Goal: Task Accomplishment & Management: Complete application form

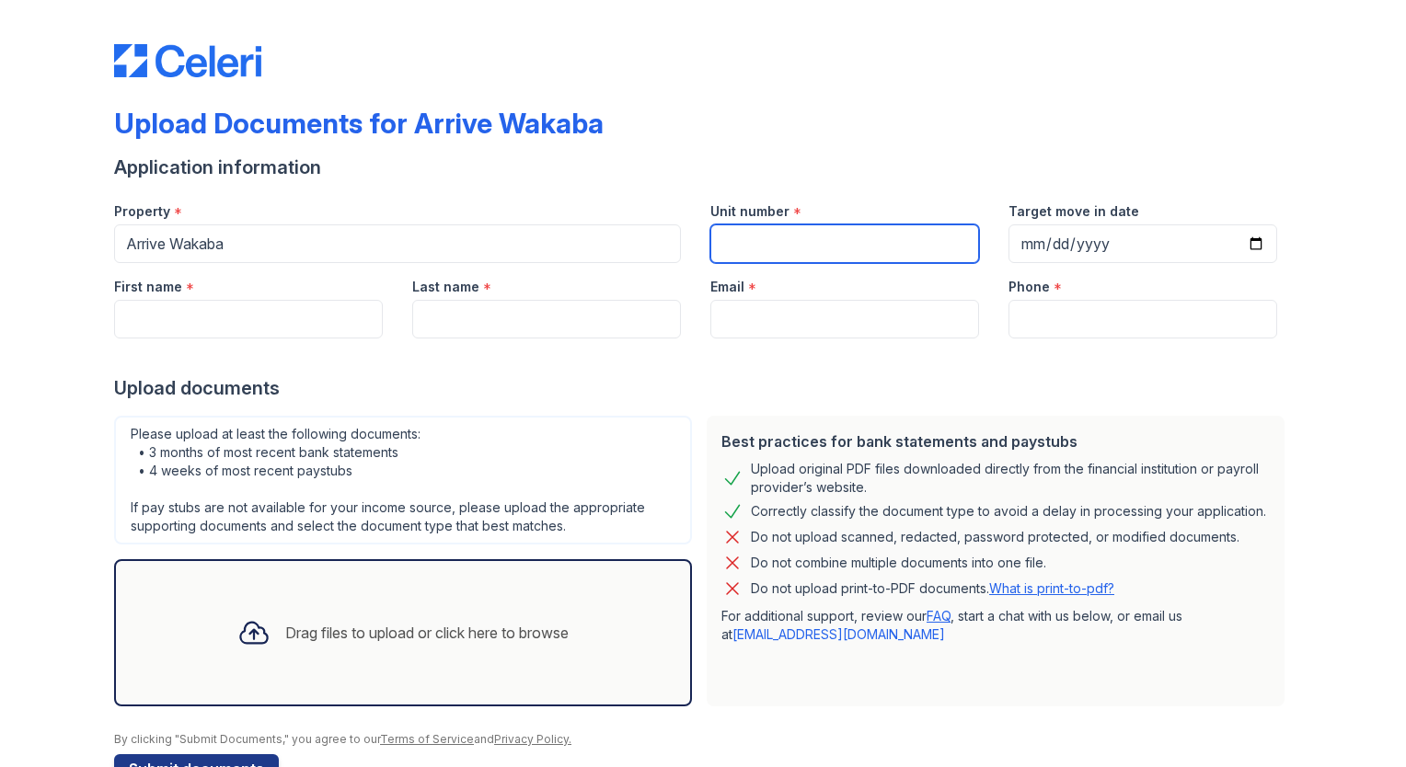
click at [826, 247] on input "Unit number" at bounding box center [844, 244] width 269 height 39
type input "366"
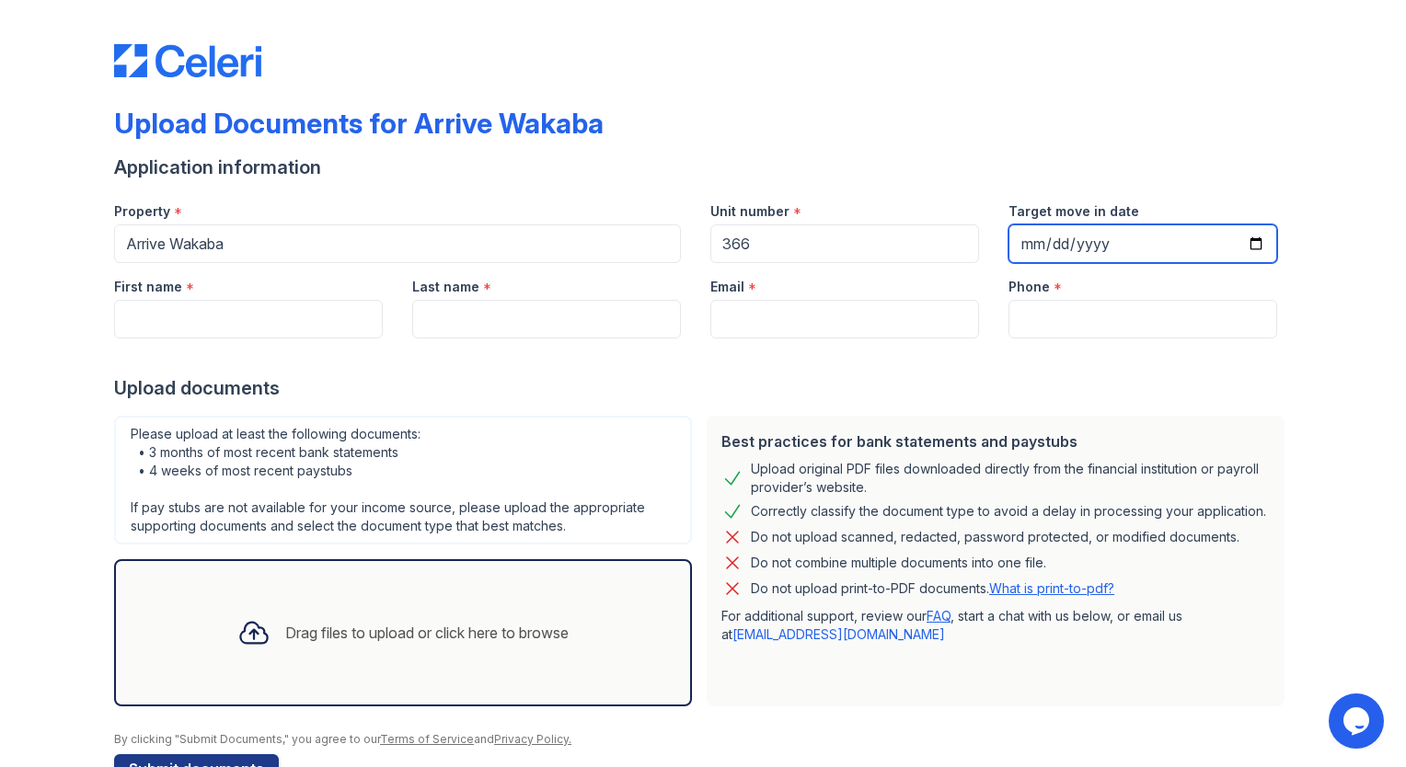
click at [1090, 247] on input "Target move in date" at bounding box center [1142, 244] width 269 height 39
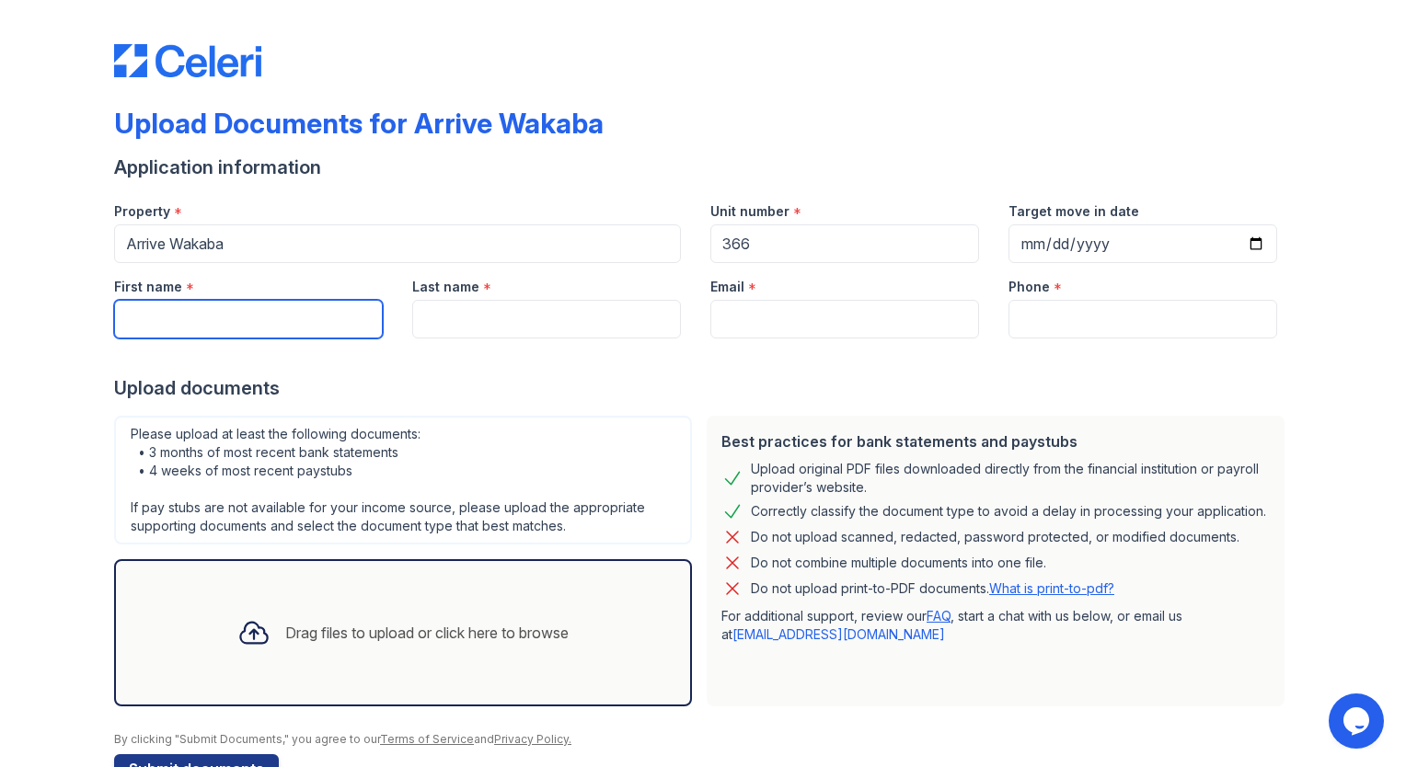
click at [271, 314] on input "First name" at bounding box center [248, 319] width 269 height 39
type input "[PERSON_NAME]"
type input "LIU"
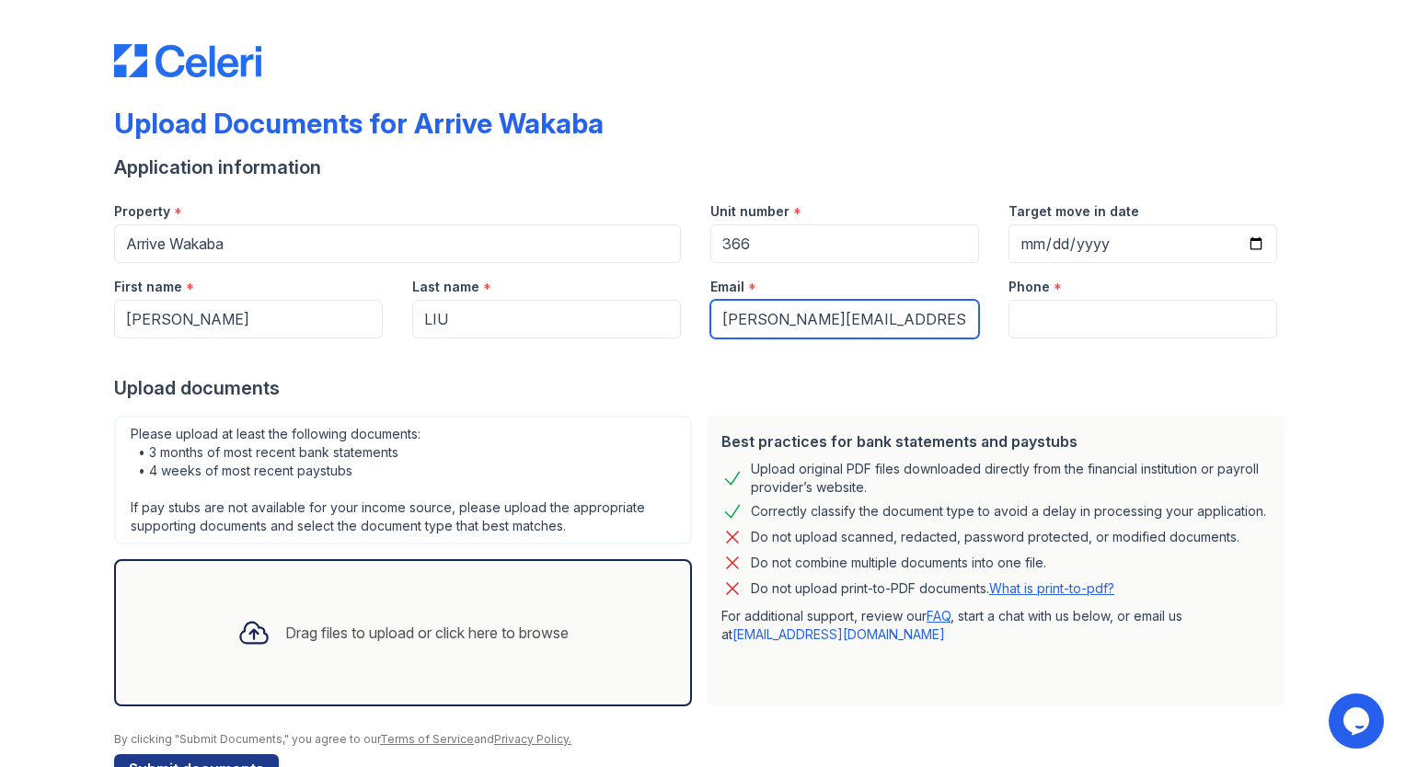
drag, startPoint x: 854, startPoint y: 318, endPoint x: 674, endPoint y: 321, distance: 179.4
click at [674, 321] on div "First name * [PERSON_NAME] Last name * [PERSON_NAME] Email * [PERSON_NAME][EMAI…" at bounding box center [695, 300] width 1192 height 75
type input "[EMAIL_ADDRESS][DOMAIN_NAME]"
type input "6263760583"
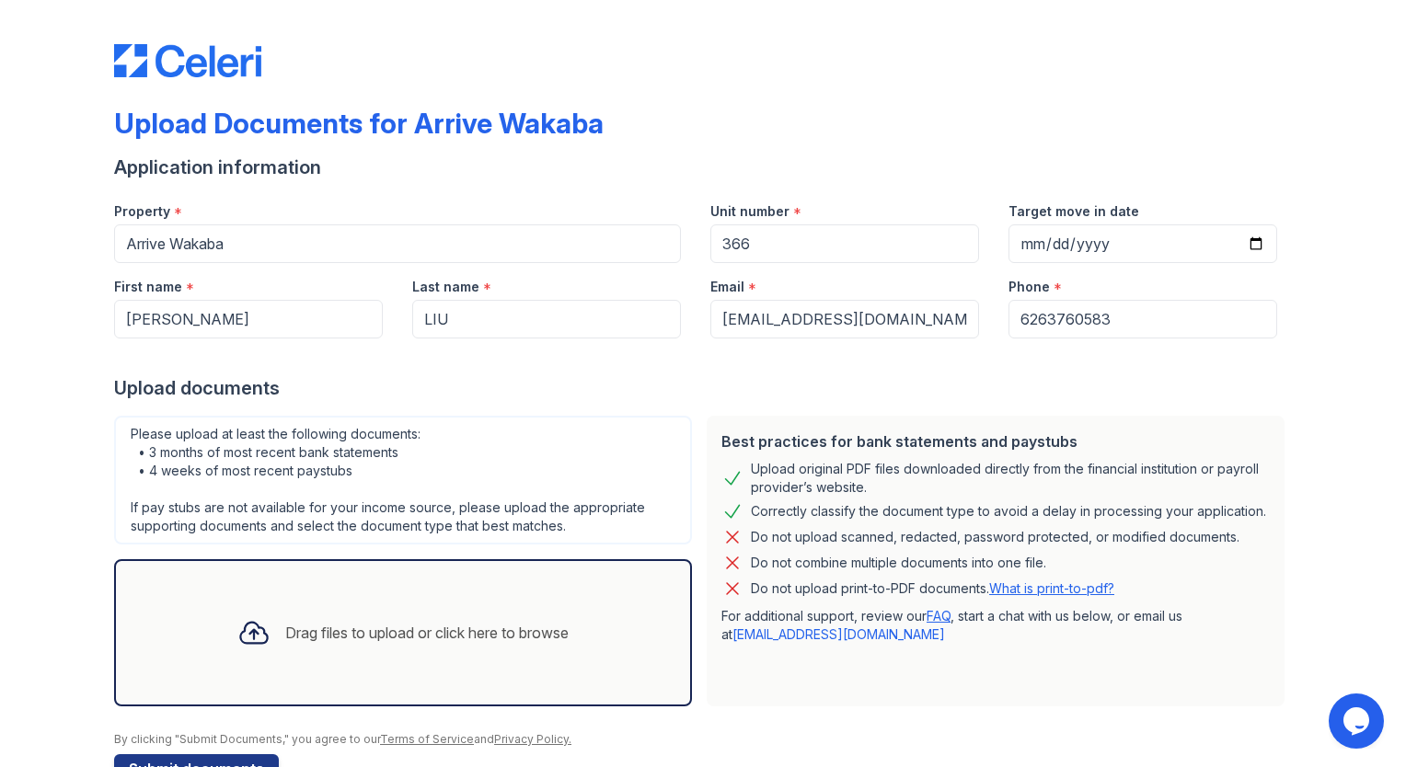
click at [1227, 381] on div "Upload documents" at bounding box center [703, 388] width 1178 height 26
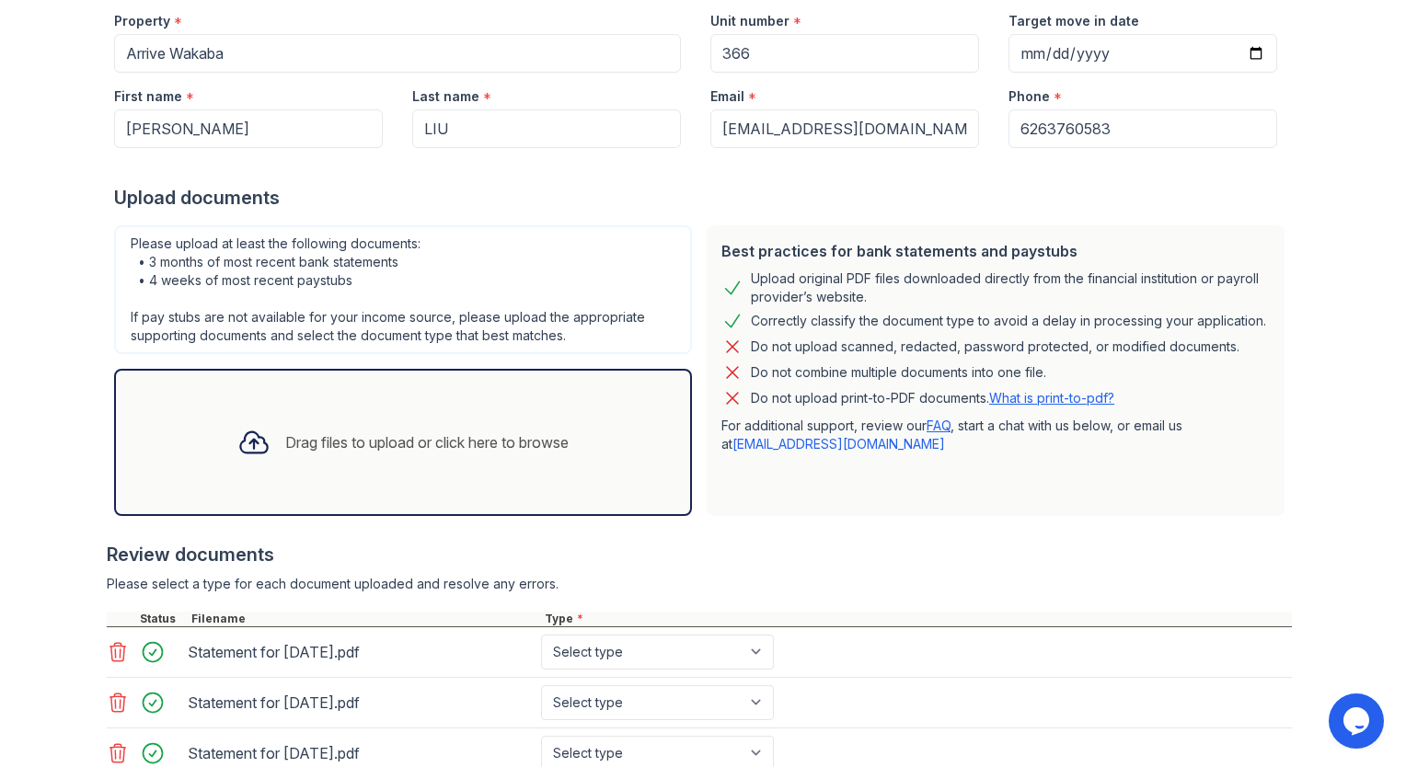
scroll to position [374, 0]
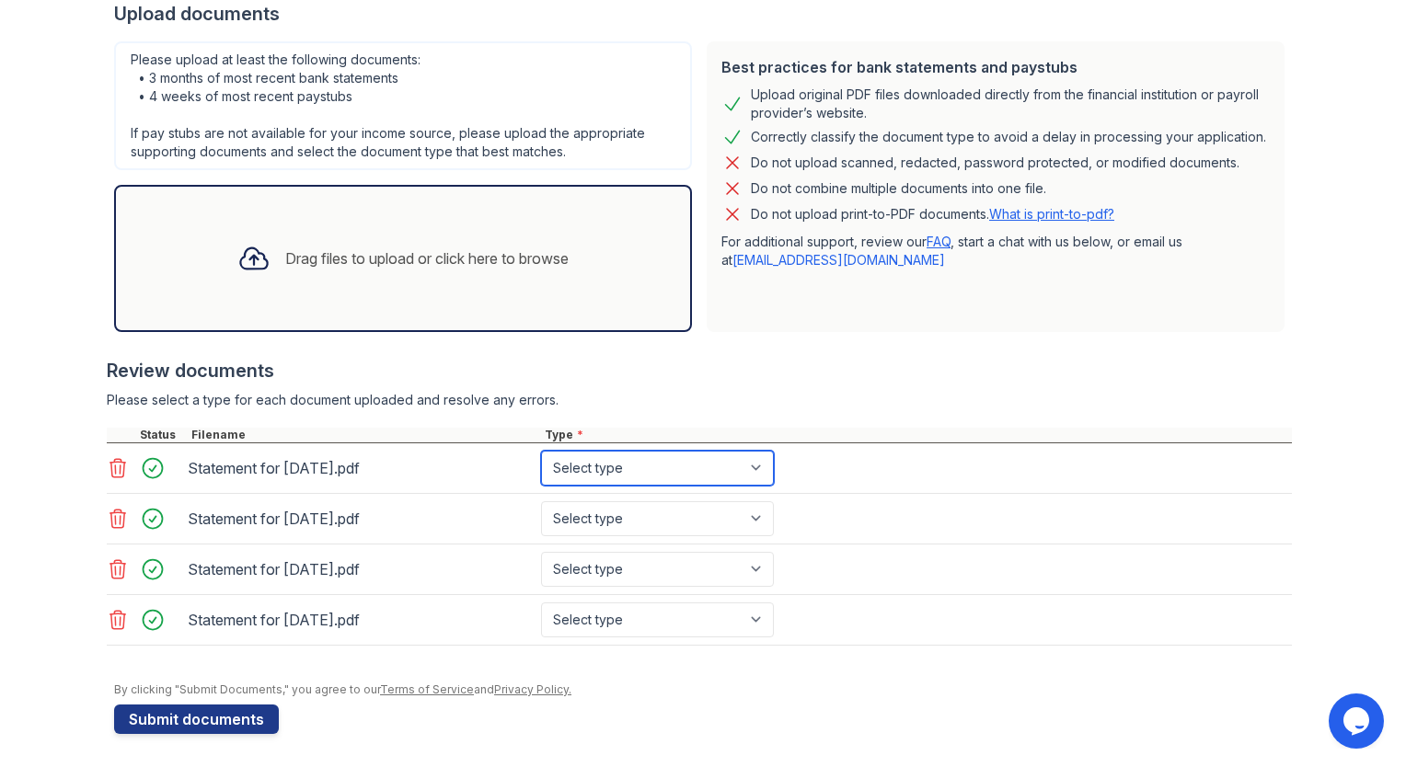
click at [646, 469] on select "Select type Paystub Bank Statement Offer Letter Tax Documents Benefit Award Let…" at bounding box center [657, 468] width 233 height 35
select select "paystub"
click at [541, 451] on select "Select type Paystub Bank Statement Offer Letter Tax Documents Benefit Award Let…" at bounding box center [657, 468] width 233 height 35
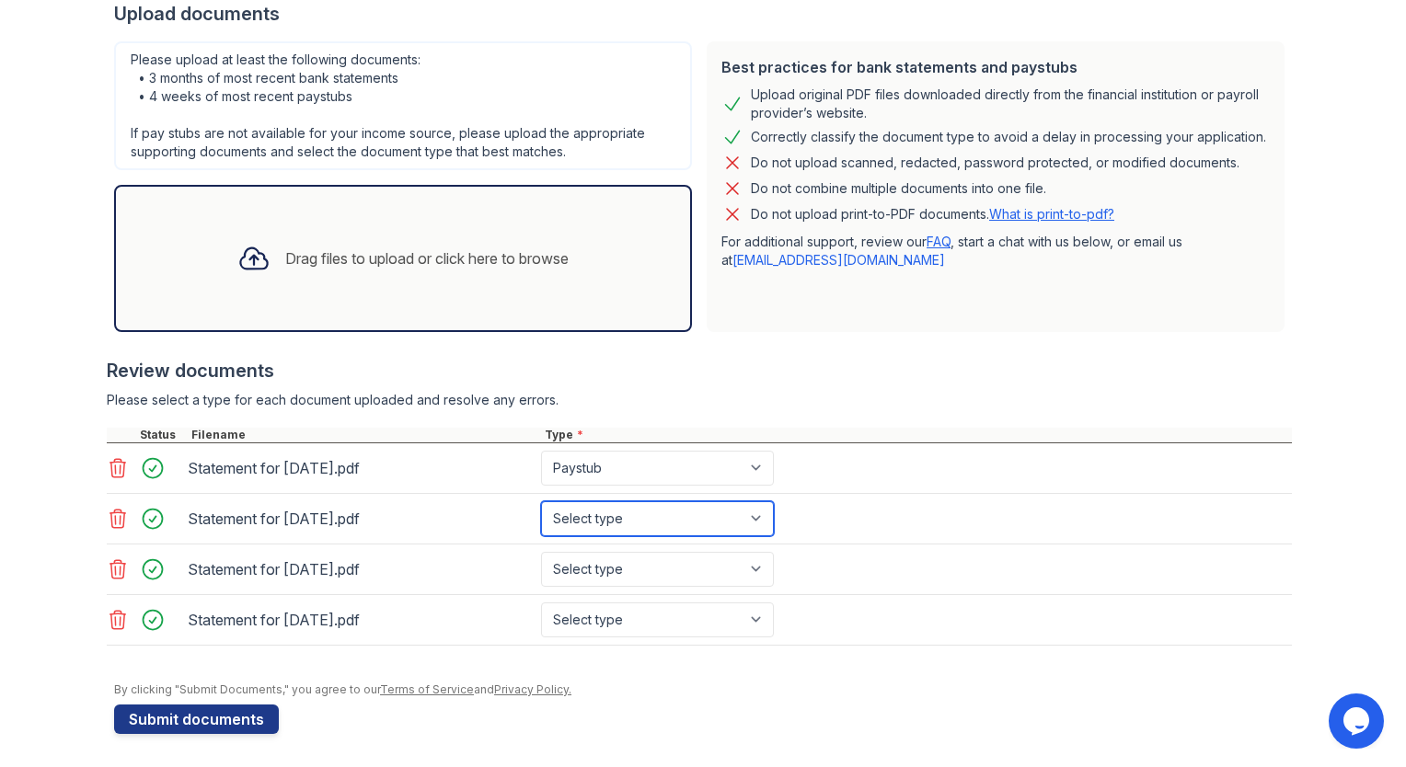
click at [644, 508] on select "Select type Paystub Bank Statement Offer Letter Tax Documents Benefit Award Let…" at bounding box center [657, 518] width 233 height 35
select select "paystub"
click at [541, 501] on select "Select type Paystub Bank Statement Offer Letter Tax Documents Benefit Award Let…" at bounding box center [657, 518] width 233 height 35
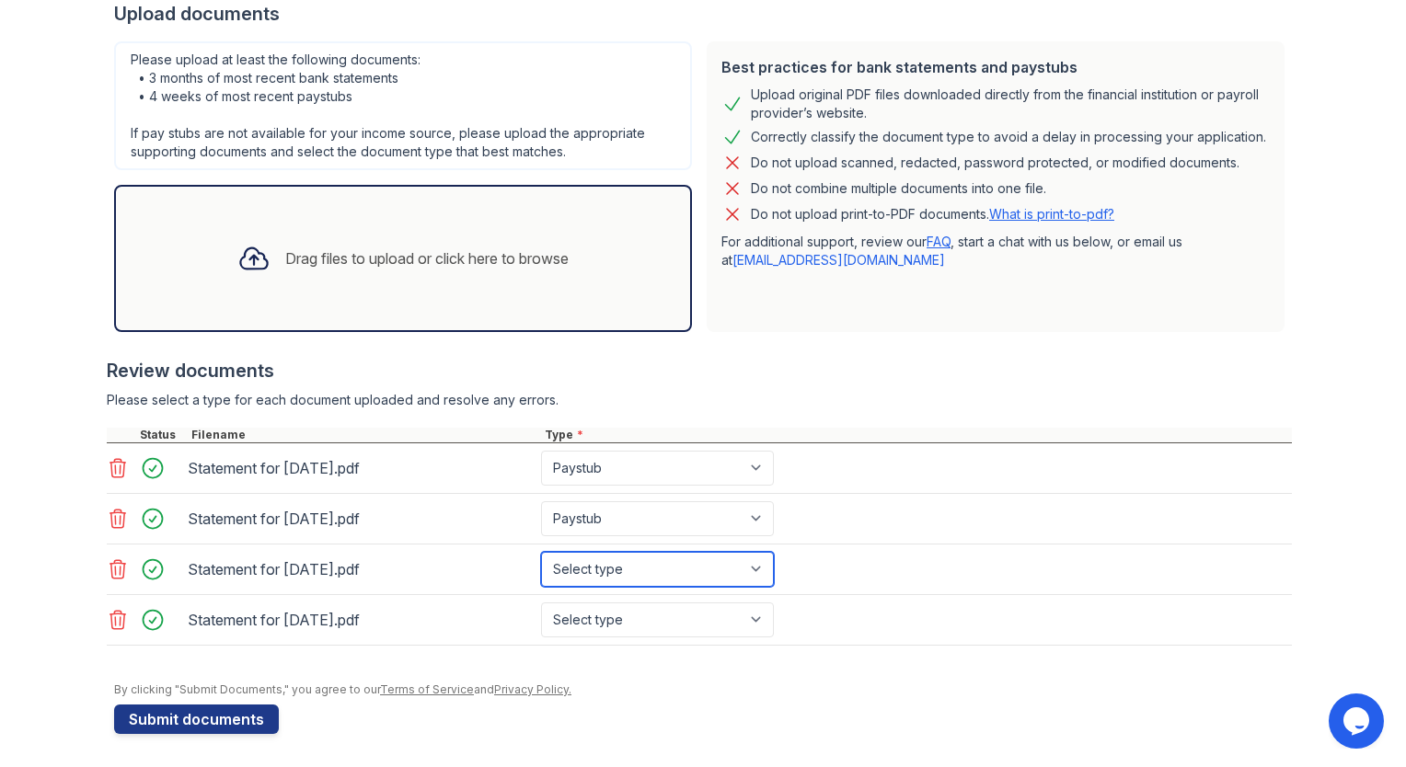
click at [626, 556] on select "Select type Paystub Bank Statement Offer Letter Tax Documents Benefit Award Let…" at bounding box center [657, 569] width 233 height 35
select select "paystub"
click at [541, 552] on select "Select type Paystub Bank Statement Offer Letter Tax Documents Benefit Award Let…" at bounding box center [657, 569] width 233 height 35
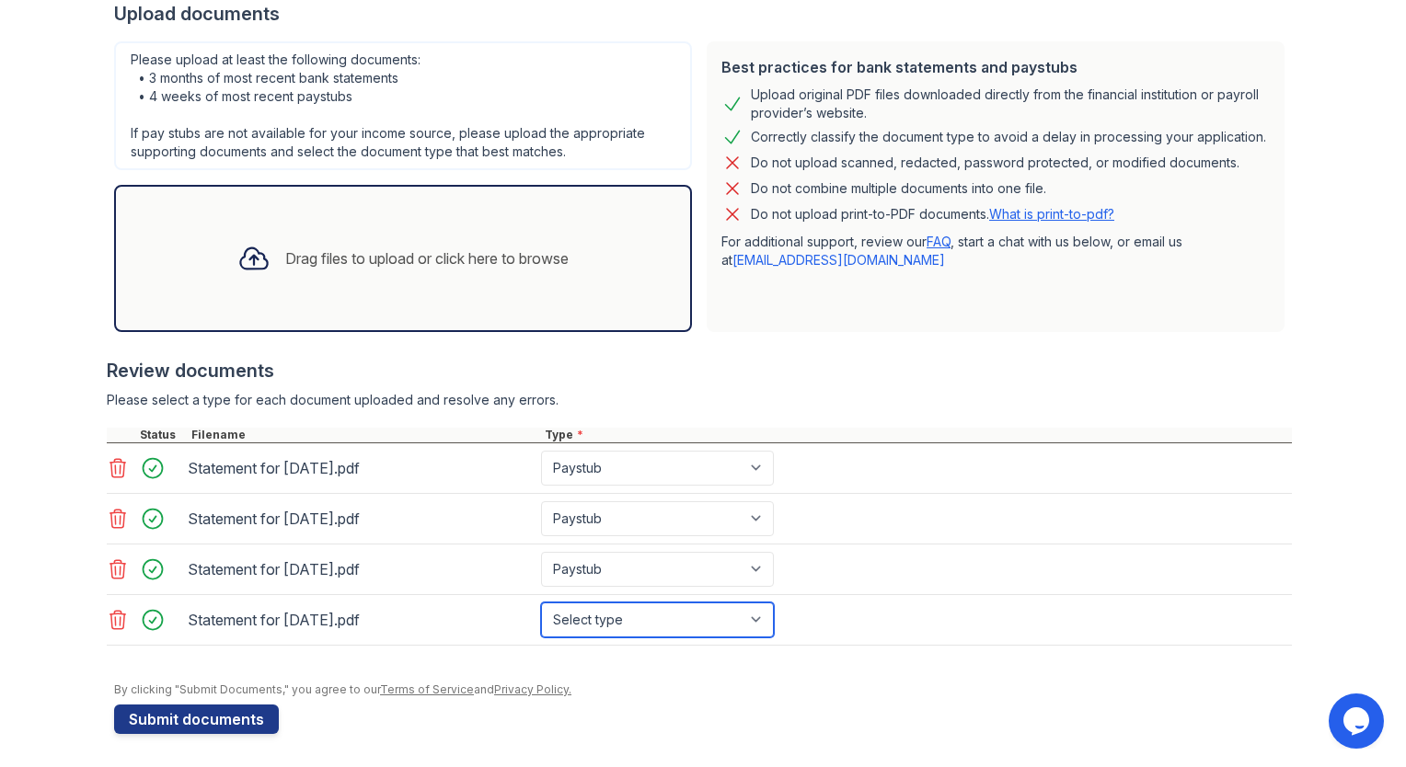
click at [622, 603] on select "Select type Paystub Bank Statement Offer Letter Tax Documents Benefit Award Let…" at bounding box center [657, 620] width 233 height 35
select select "paystub"
click at [541, 603] on select "Select type Paystub Bank Statement Offer Letter Tax Documents Benefit Award Let…" at bounding box center [657, 620] width 233 height 35
click at [980, 361] on div "Review documents" at bounding box center [699, 371] width 1185 height 26
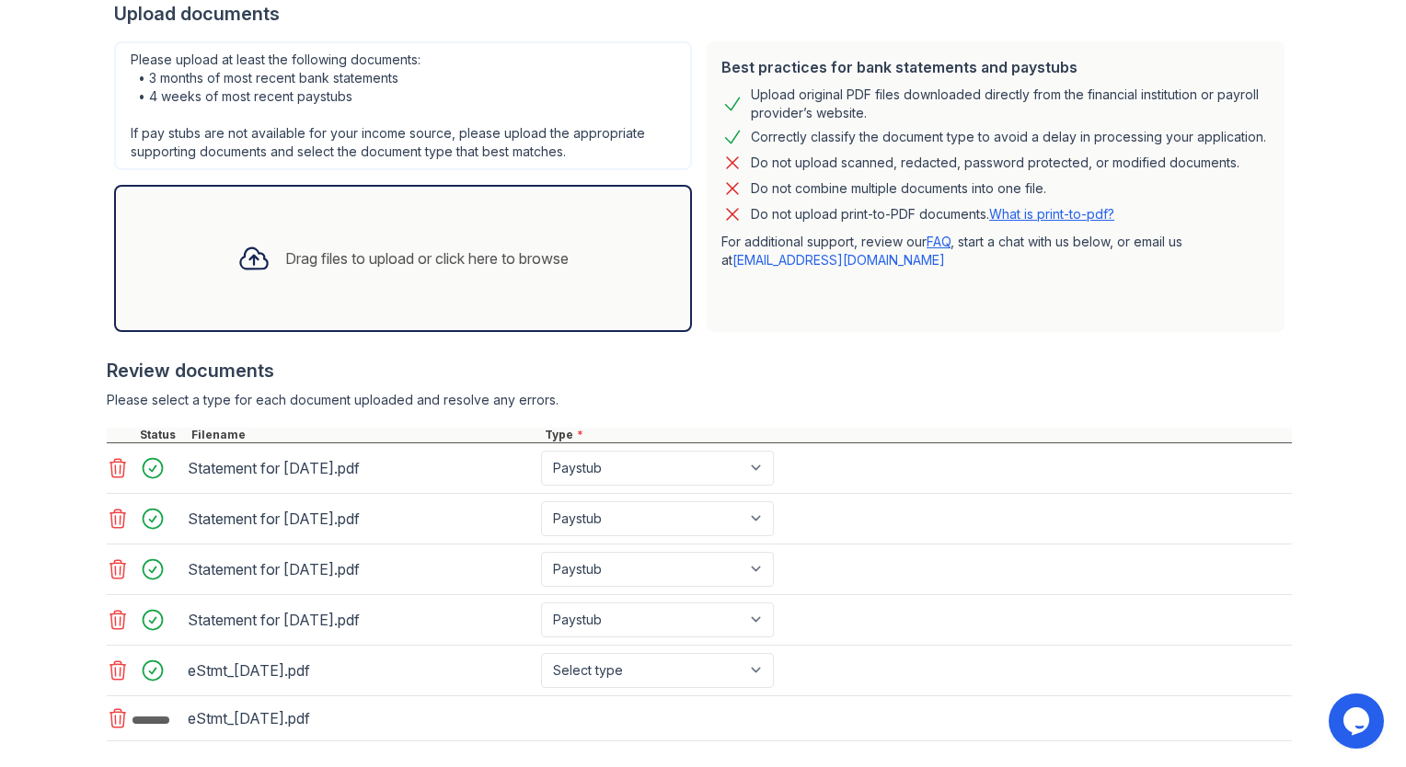
scroll to position [475, 0]
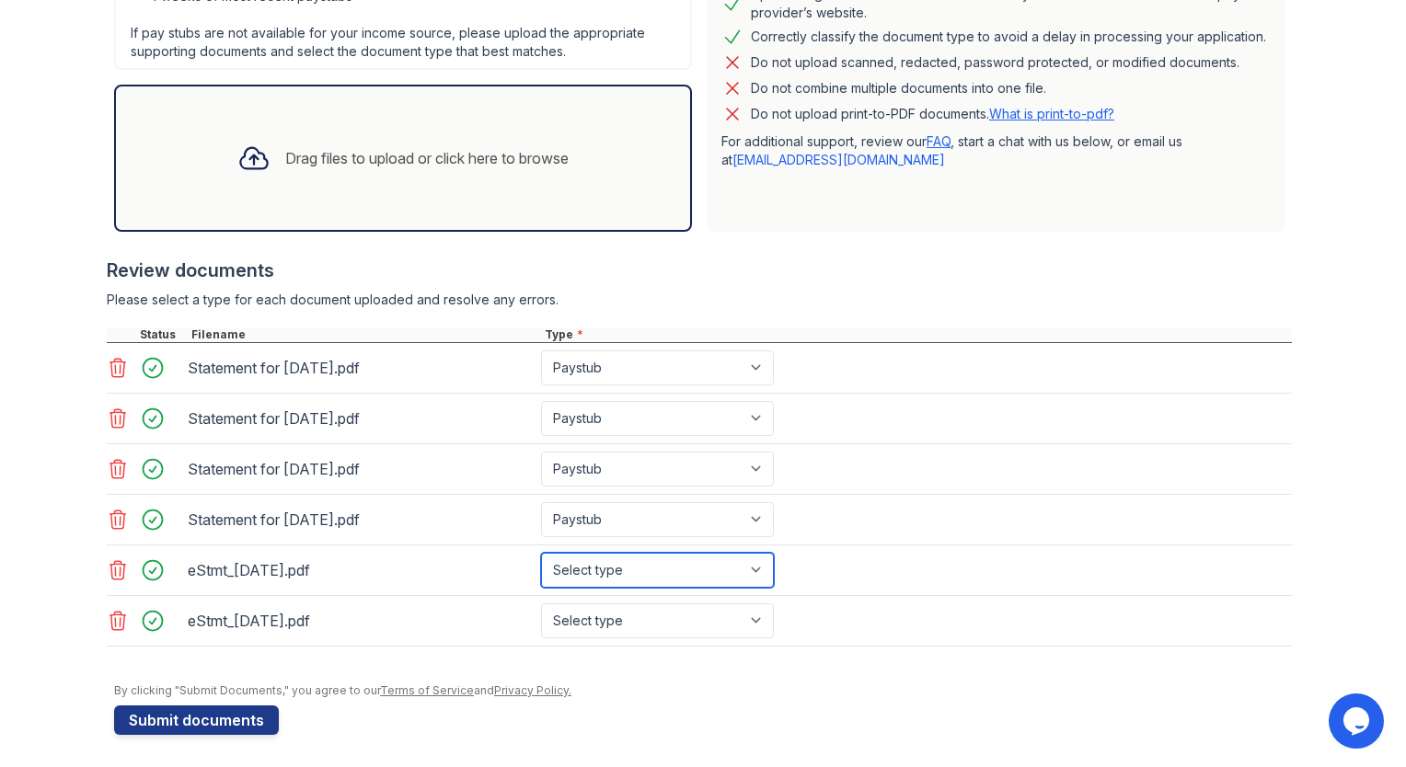
click at [709, 571] on select "Select type Paystub Bank Statement Offer Letter Tax Documents Benefit Award Let…" at bounding box center [657, 570] width 233 height 35
select select "bank_statement"
click at [541, 553] on select "Select type Paystub Bank Statement Offer Letter Tax Documents Benefit Award Let…" at bounding box center [657, 570] width 233 height 35
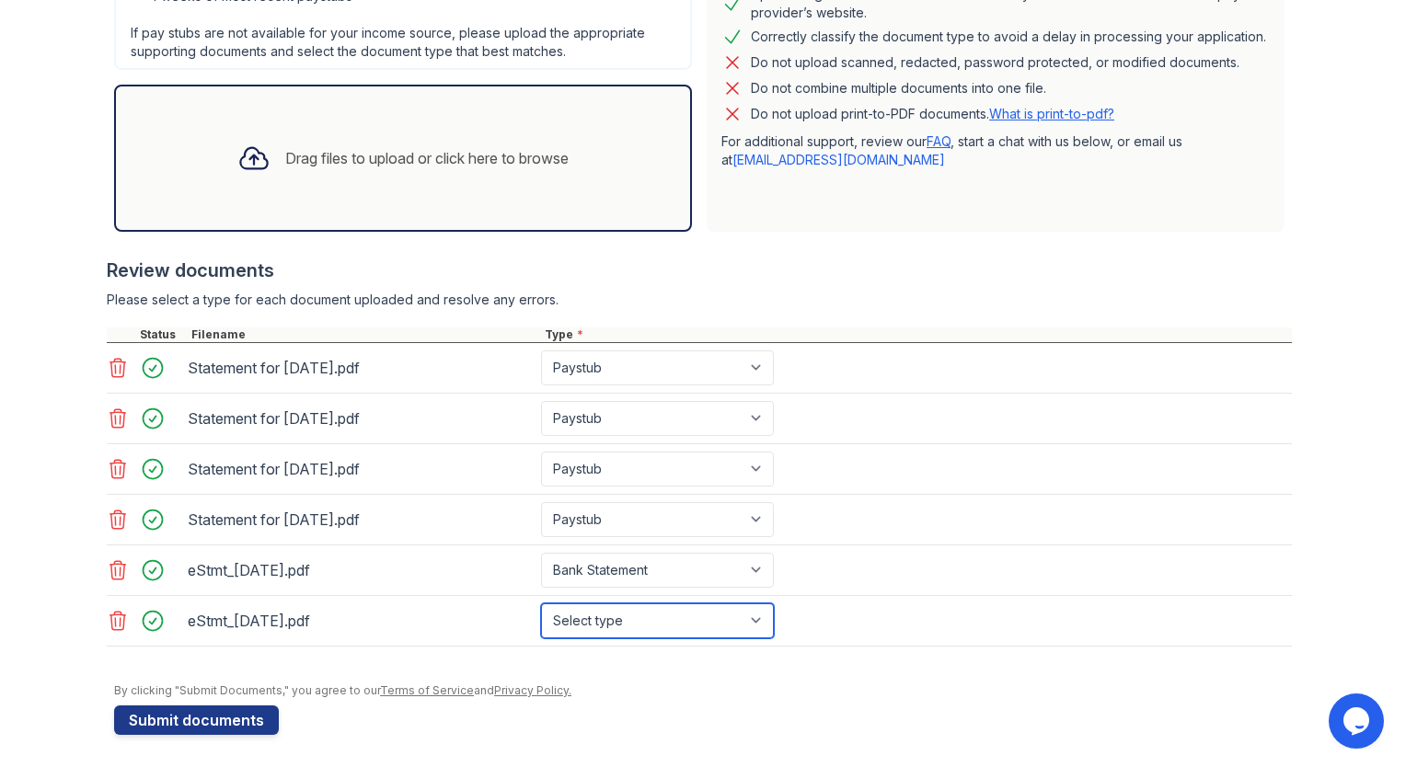
click at [679, 615] on select "Select type Paystub Bank Statement Offer Letter Tax Documents Benefit Award Let…" at bounding box center [657, 621] width 233 height 35
select select "bank_statement"
click at [541, 604] on select "Select type Paystub Bank Statement Offer Letter Tax Documents Benefit Award Let…" at bounding box center [657, 621] width 233 height 35
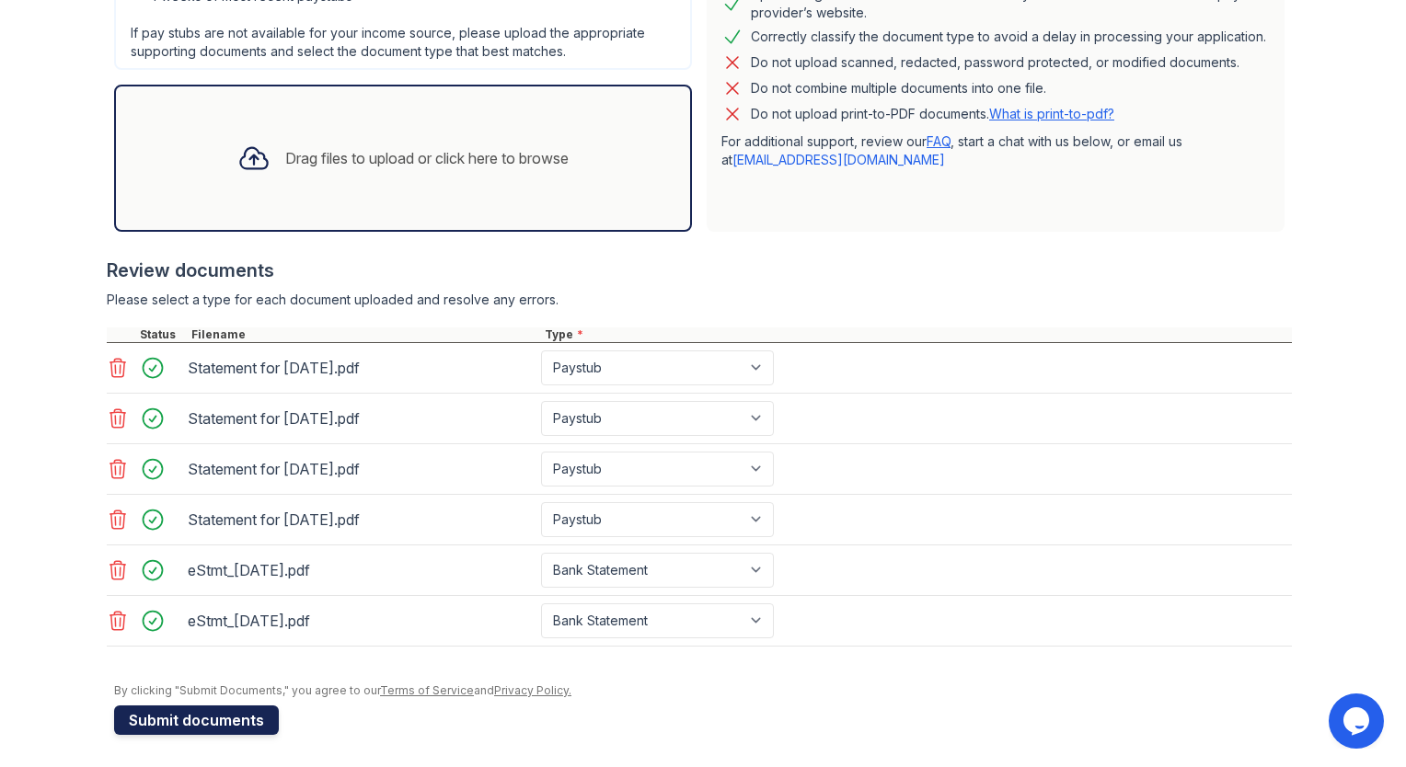
click at [173, 710] on button "Submit documents" at bounding box center [196, 720] width 165 height 29
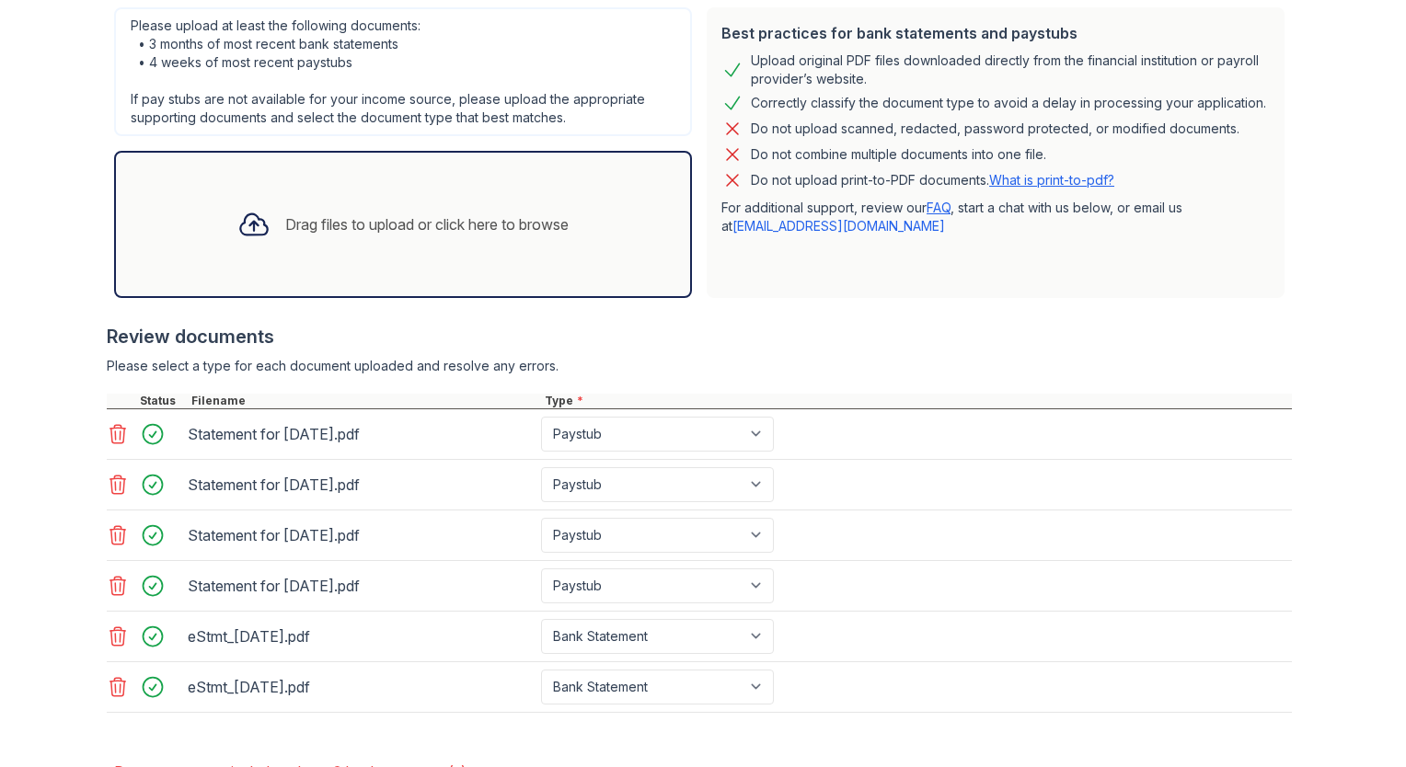
scroll to position [585, 0]
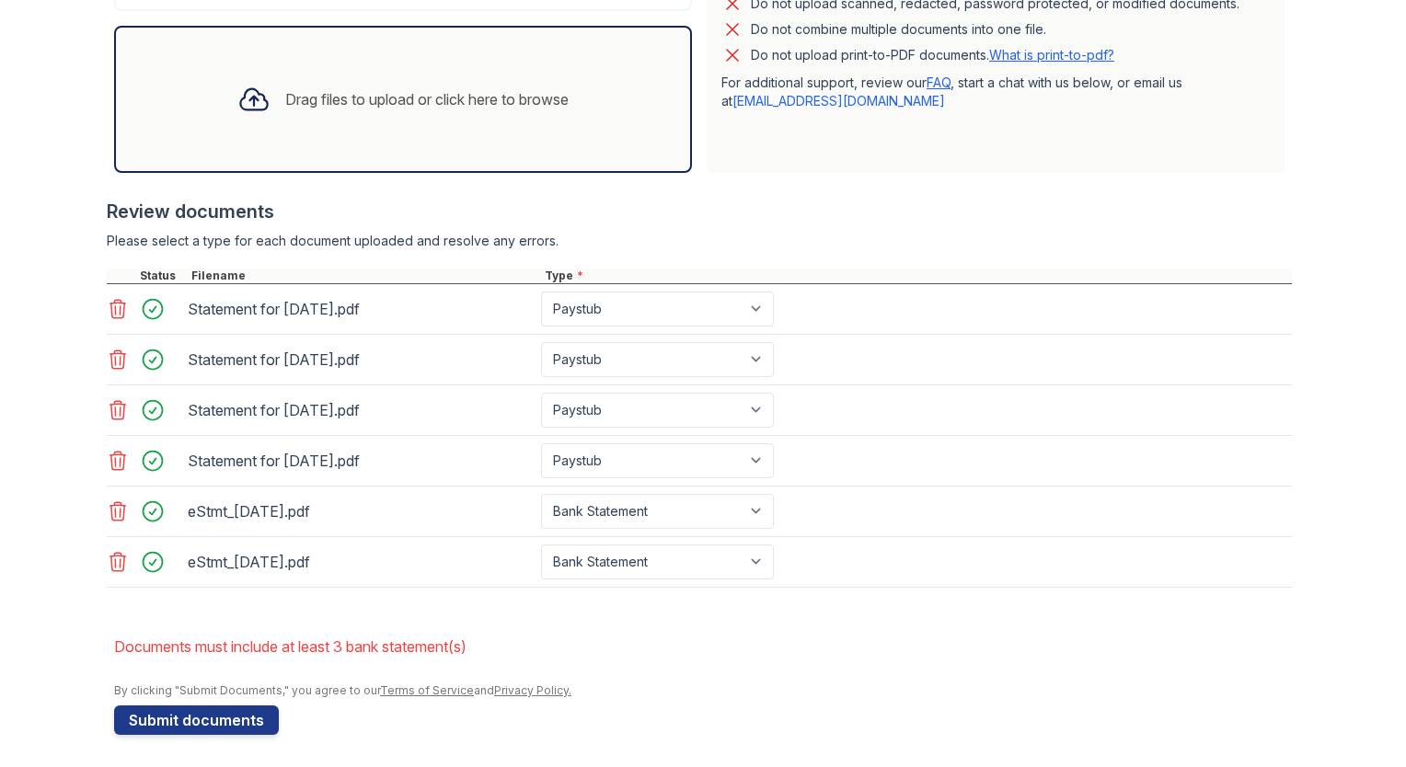
click at [894, 605] on form "Application information Property * Arrive [GEOGRAPHIC_DATA] Unit number * 366 T…" at bounding box center [703, 178] width 1178 height 1114
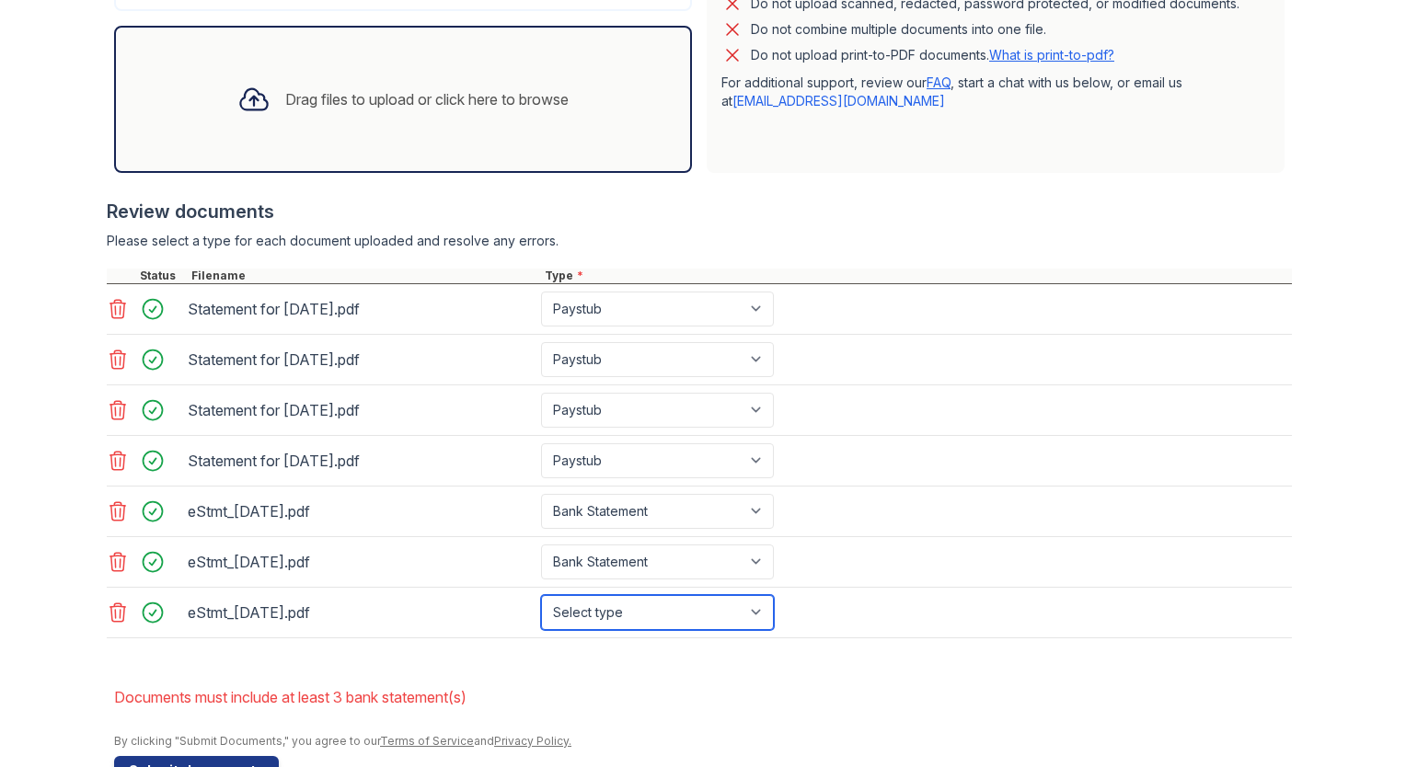
click at [729, 613] on select "Select type Paystub Bank Statement Offer Letter Tax Documents Benefit Award Let…" at bounding box center [657, 612] width 233 height 35
select select "bank_statement"
click at [541, 595] on select "Select type Paystub Bank Statement Offer Letter Tax Documents Benefit Award Let…" at bounding box center [657, 612] width 233 height 35
click at [709, 689] on li "Documents must include at least 3 bank statement(s)" at bounding box center [703, 697] width 1178 height 37
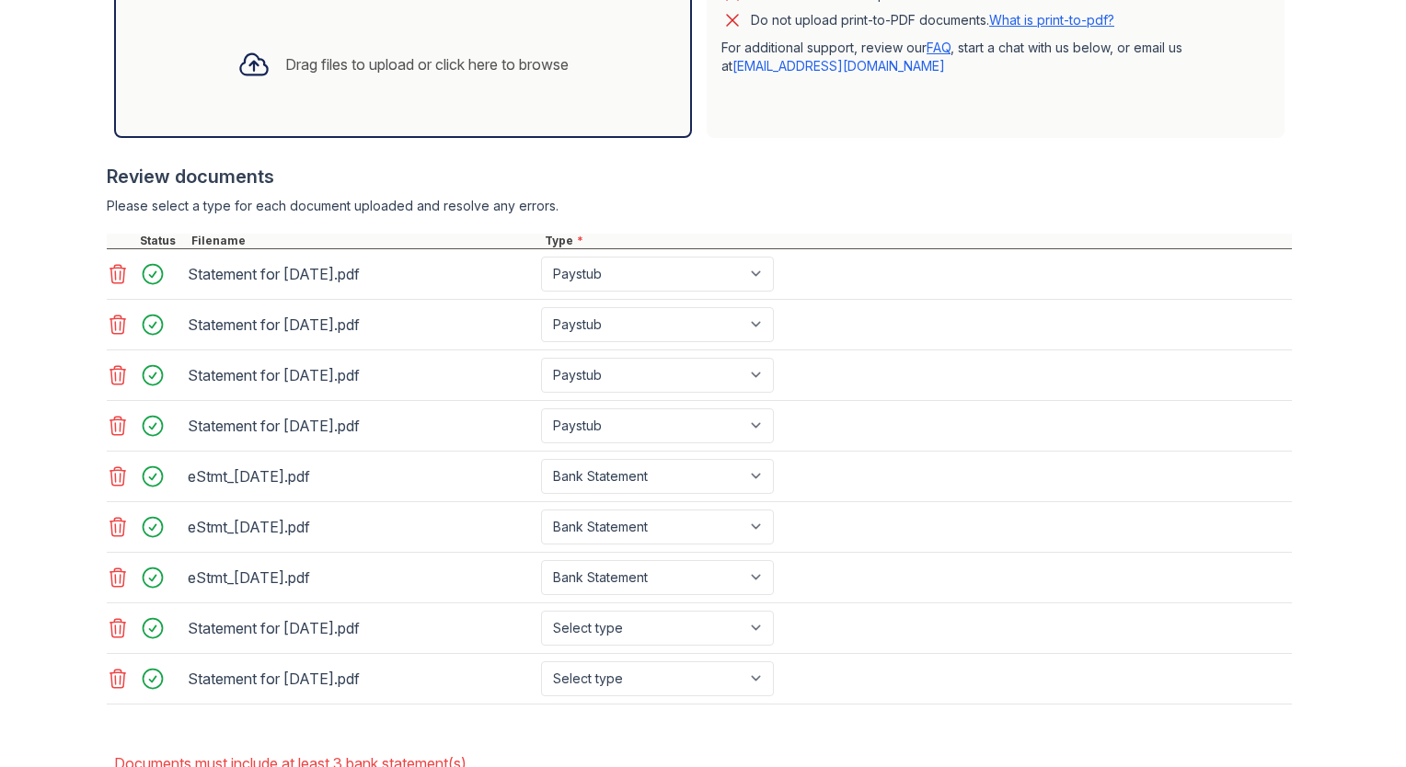
scroll to position [635, 0]
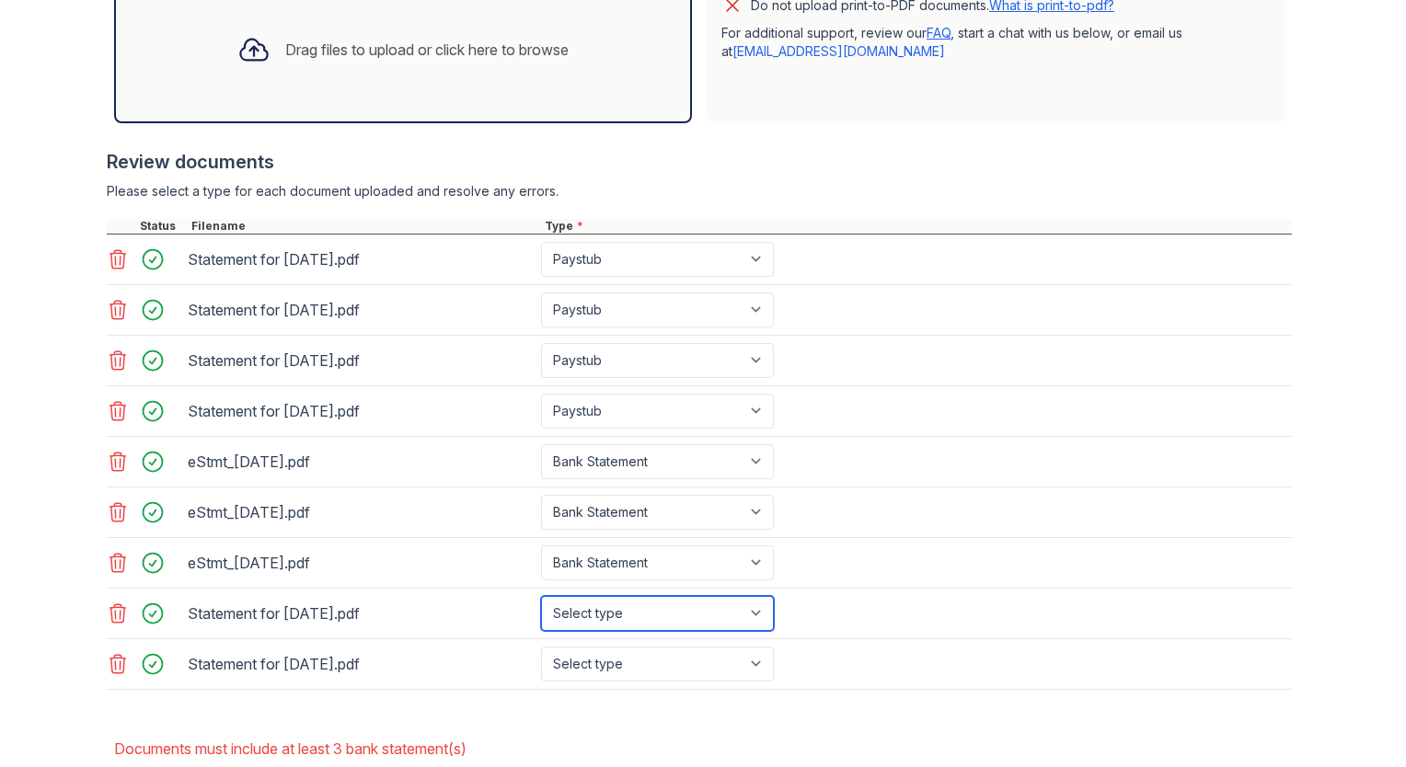
click at [658, 604] on select "Select type Paystub Bank Statement Offer Letter Tax Documents Benefit Award Let…" at bounding box center [657, 613] width 233 height 35
select select "paystub"
click at [541, 596] on select "Select type Paystub Bank Statement Offer Letter Tax Documents Benefit Award Let…" at bounding box center [657, 613] width 233 height 35
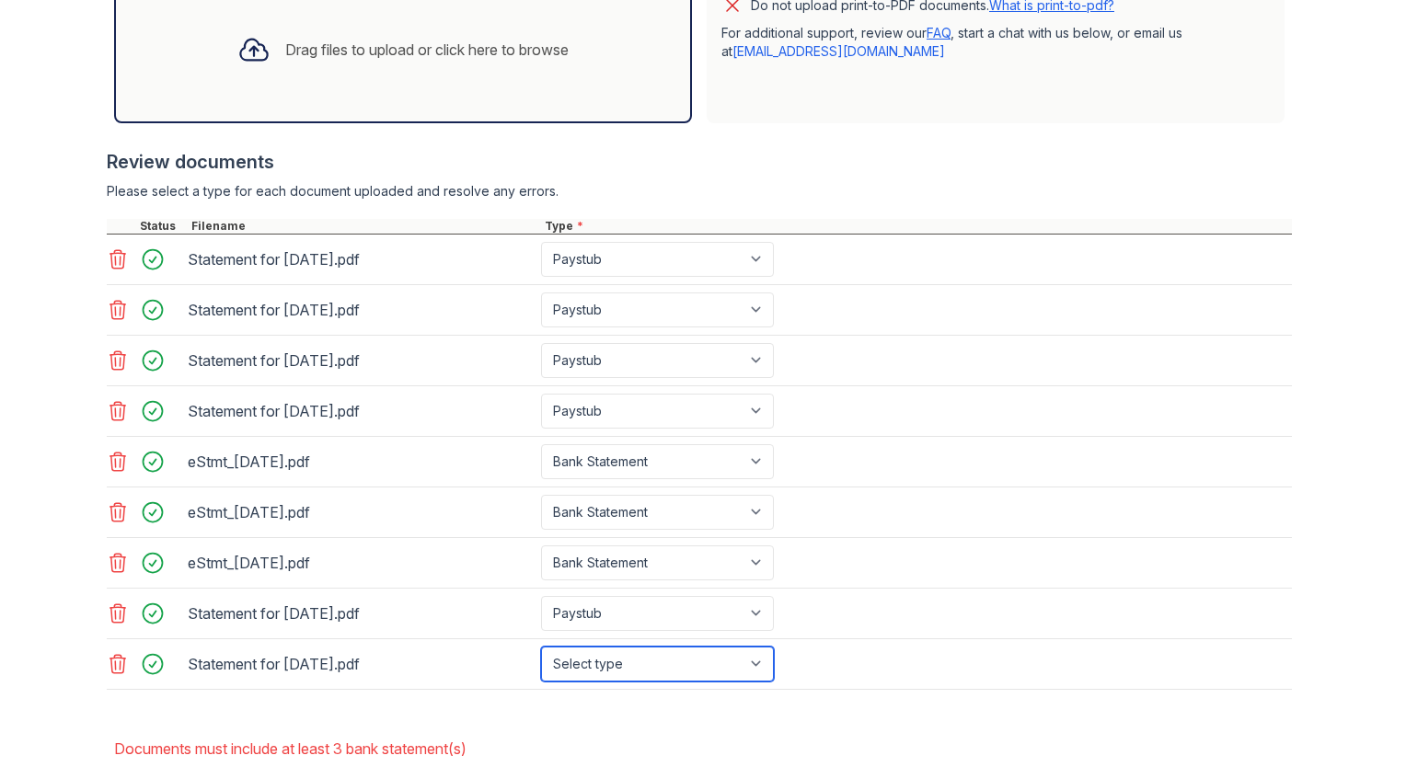
click at [589, 651] on select "Select type Paystub Bank Statement Offer Letter Tax Documents Benefit Award Let…" at bounding box center [657, 664] width 233 height 35
select select "paystub"
click at [541, 647] on select "Select type Paystub Bank Statement Offer Letter Tax Documents Benefit Award Let…" at bounding box center [657, 664] width 233 height 35
click at [52, 631] on div "Upload Documents for Arrive Wakaba Please correct the errors below. Application…" at bounding box center [702, 119] width 1347 height 1509
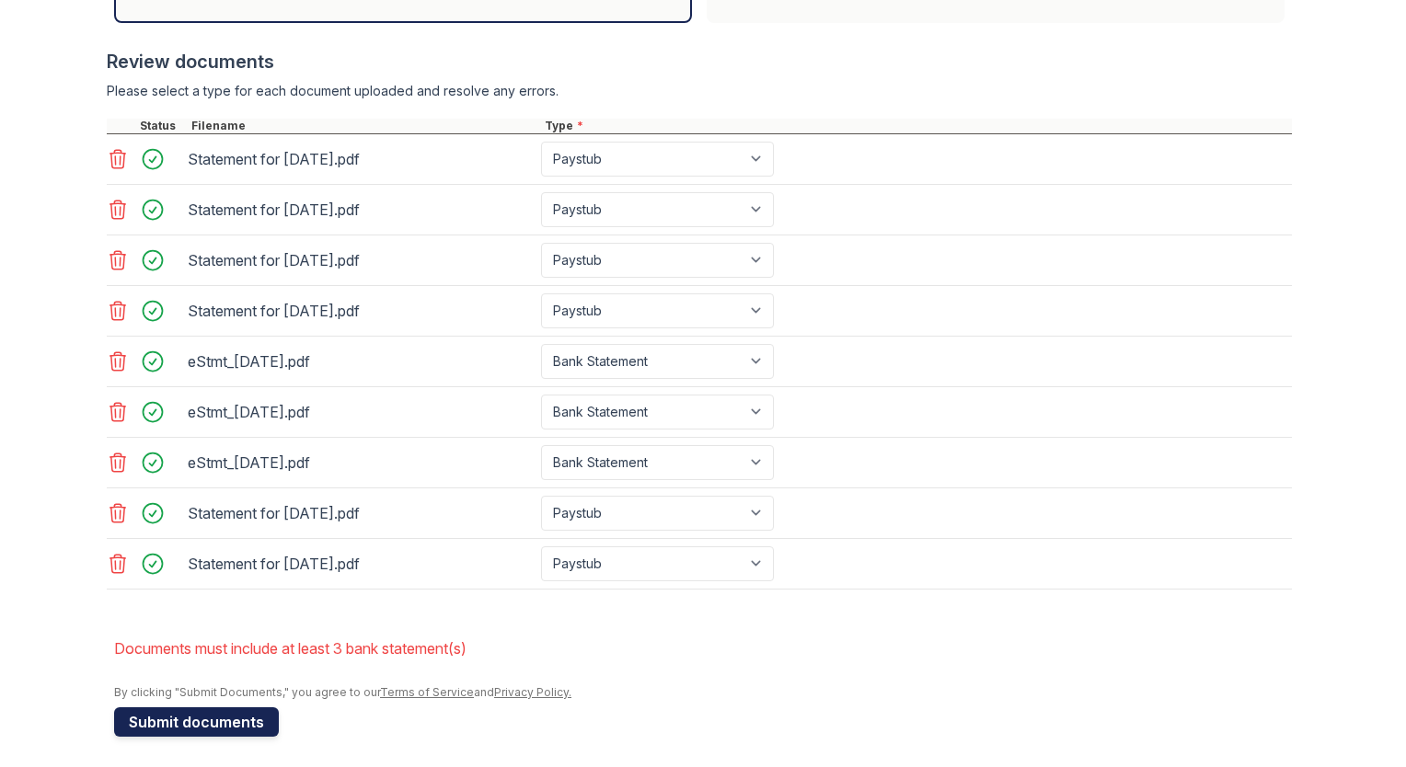
click at [204, 719] on button "Submit documents" at bounding box center [196, 722] width 165 height 29
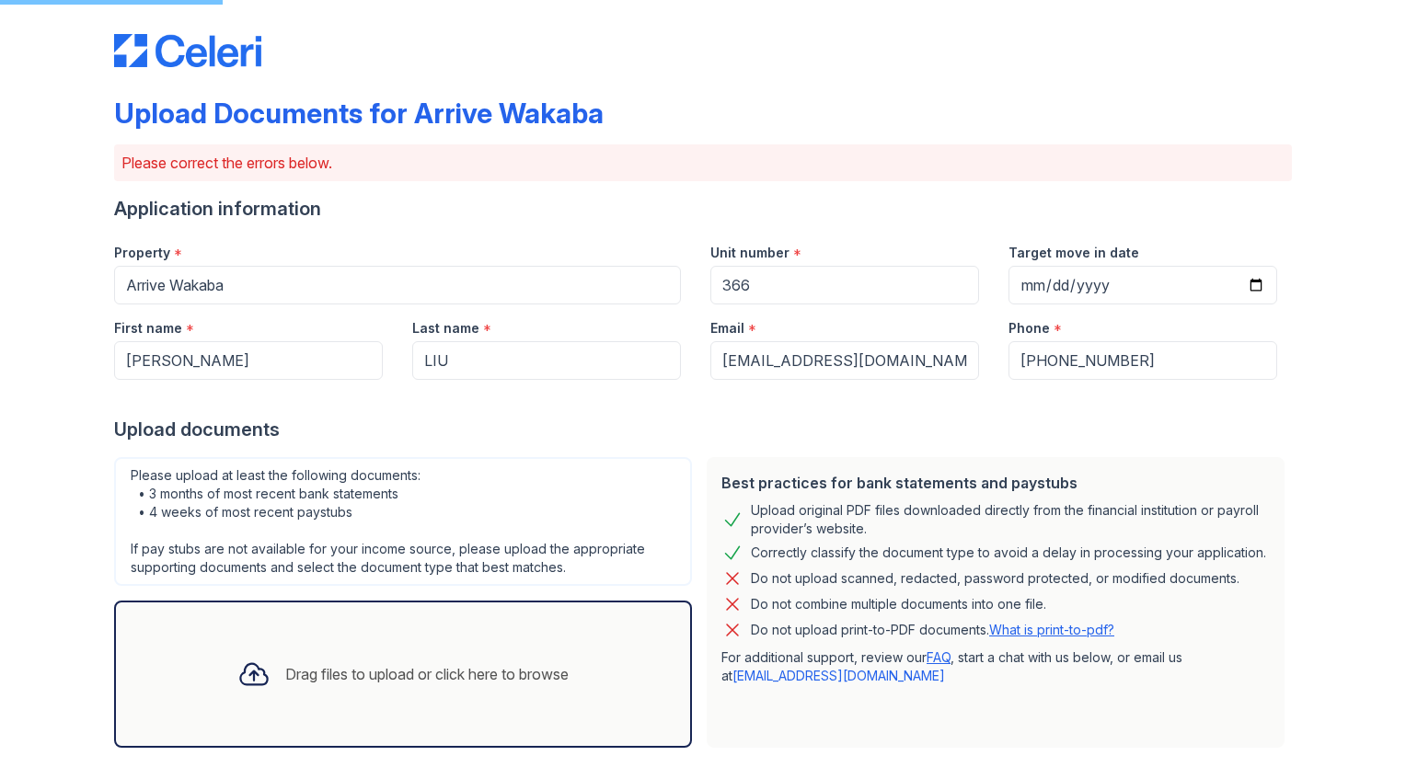
scroll to position [0, 0]
